Goal: Information Seeking & Learning: Learn about a topic

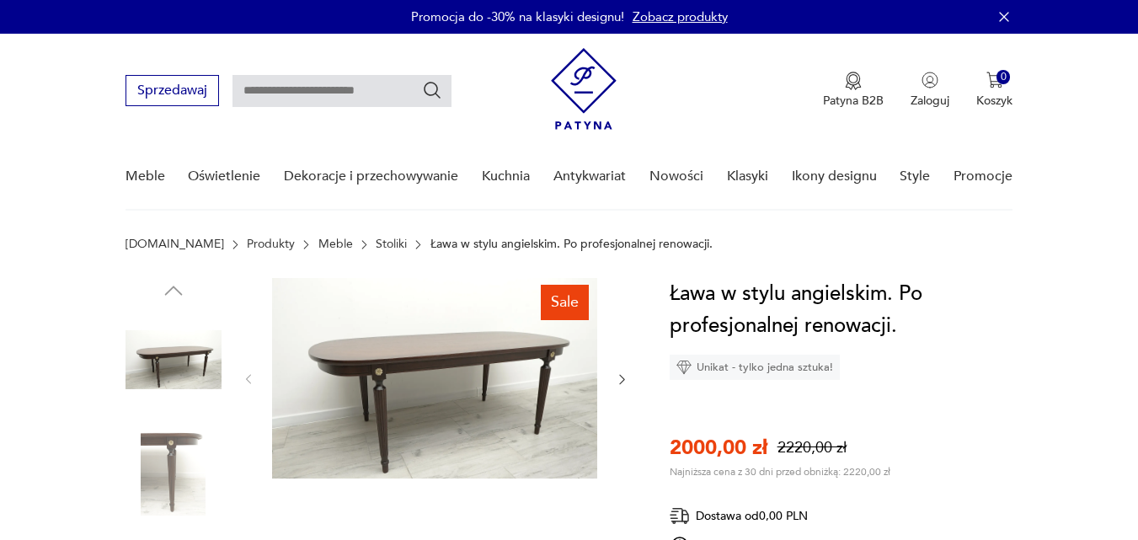
click at [551, 259] on section "Patyna.pl Produkty Meble Stoliki Ława w stylu angielskim. Po profesjonalnej ren…" at bounding box center [569, 257] width 1138 height 40
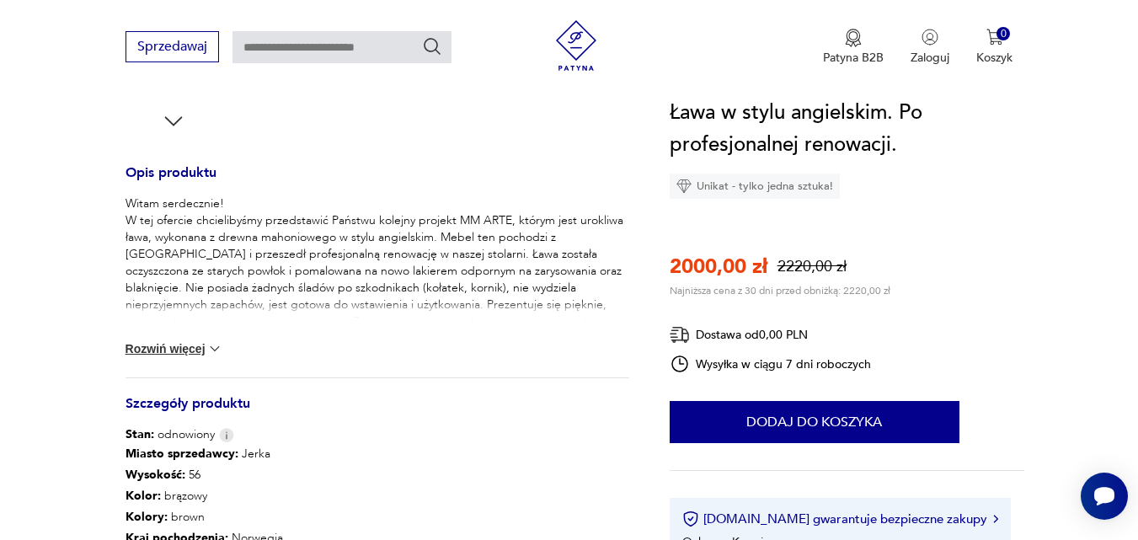
scroll to position [645, 0]
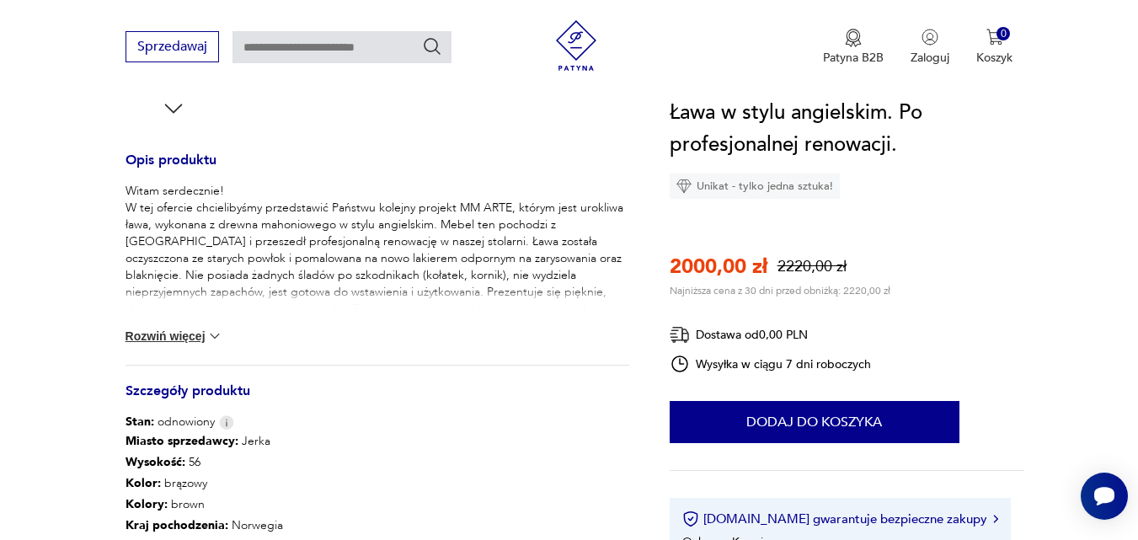
click at [193, 344] on div "Witam serdecznie! W tej ofercie chcielibyśmy przedstawić Państwu kolejny projek…" at bounding box center [377, 274] width 504 height 182
click at [192, 336] on button "Rozwiń więcej" at bounding box center [174, 336] width 98 height 17
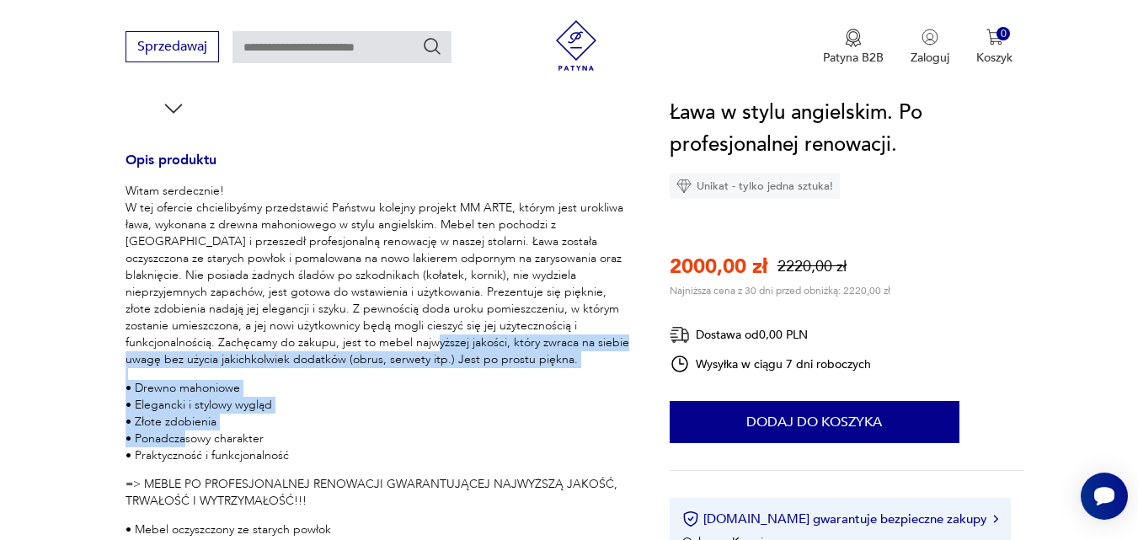
drag, startPoint x: 192, startPoint y: 336, endPoint x: 185, endPoint y: 438, distance: 102.1
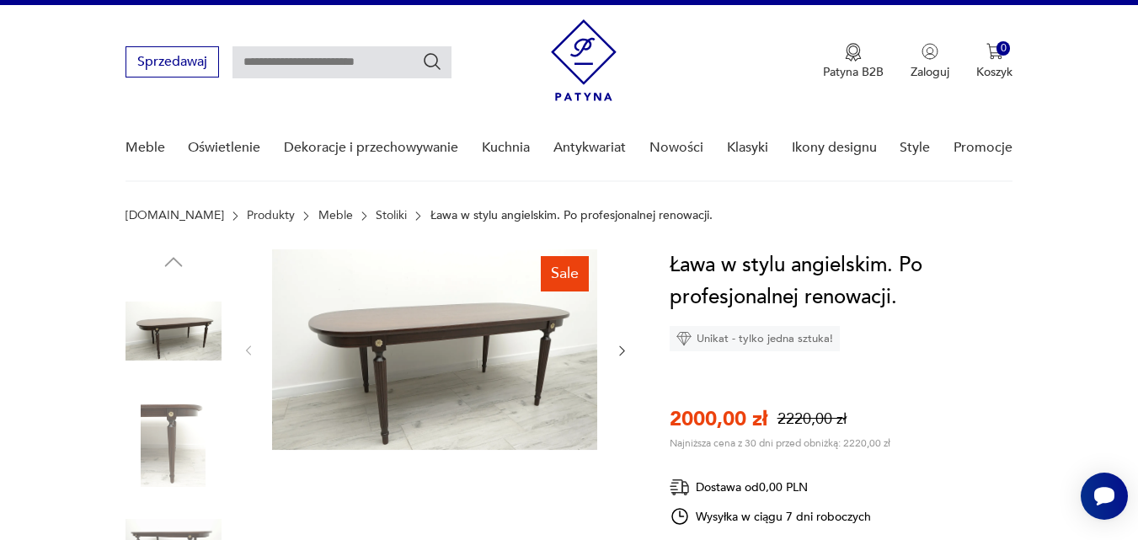
scroll to position [0, 0]
